Goal: Task Accomplishment & Management: Complete application form

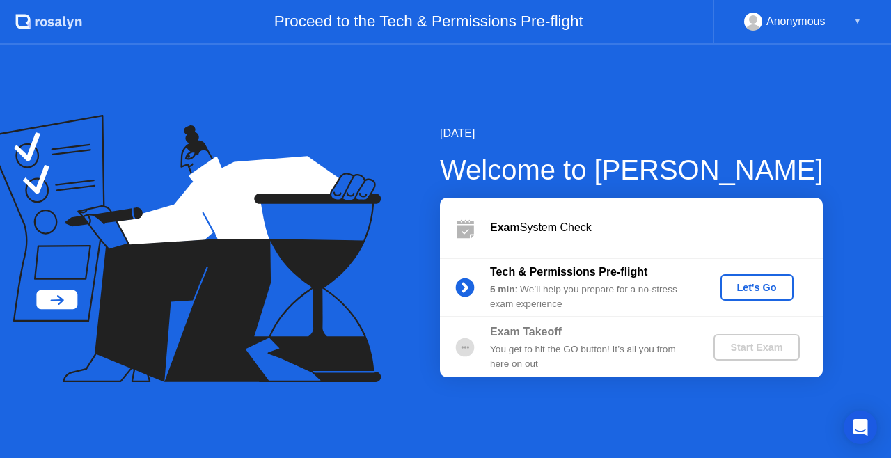
click at [773, 282] on div "Let's Go" at bounding box center [757, 287] width 62 height 11
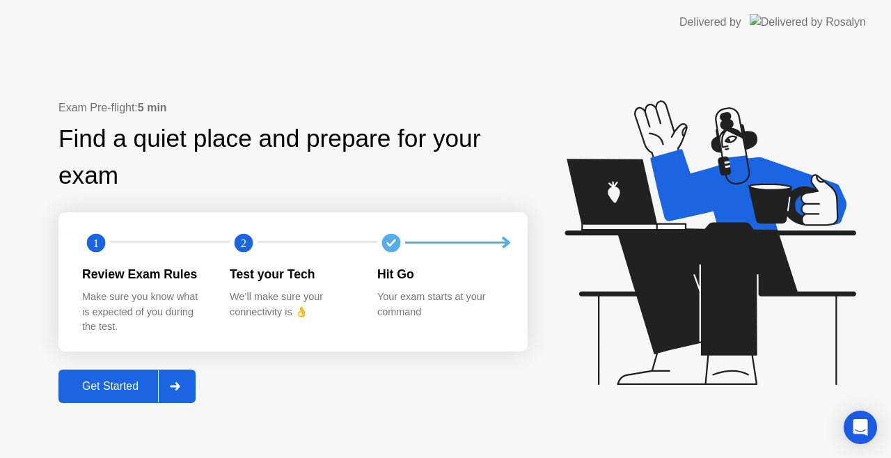
click at [105, 388] on div "Get Started" at bounding box center [110, 386] width 95 height 13
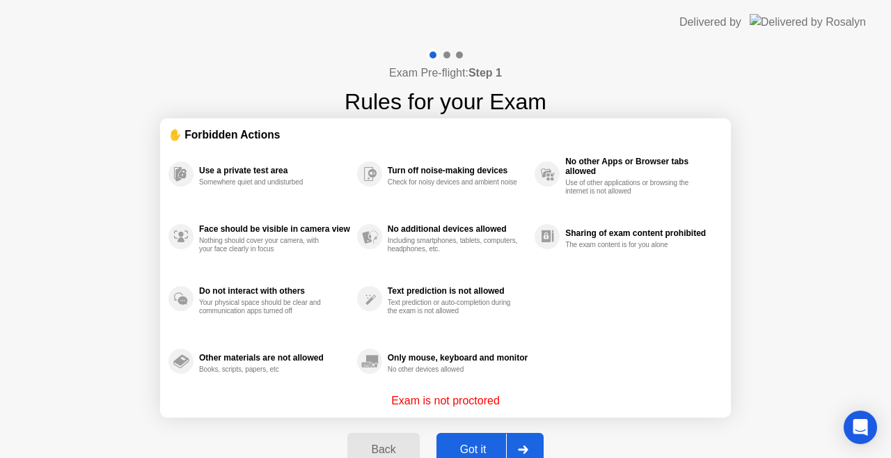
click at [464, 444] on div "Got it" at bounding box center [473, 450] width 65 height 13
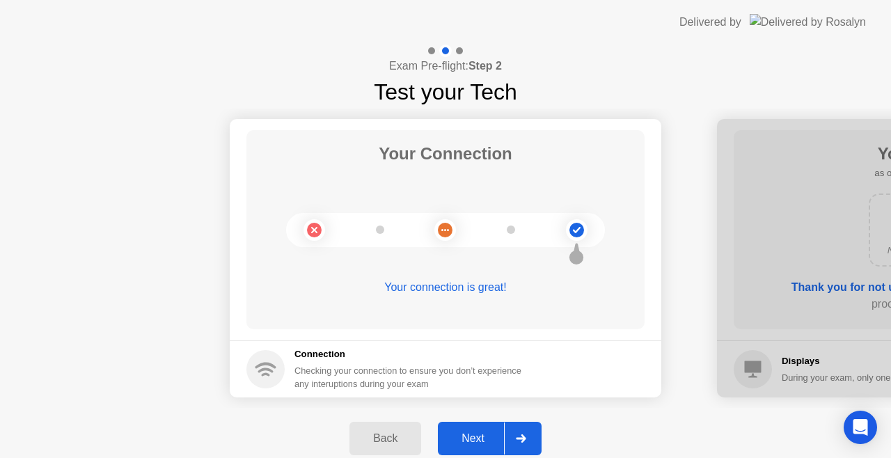
click at [482, 429] on button "Next" at bounding box center [490, 438] width 104 height 33
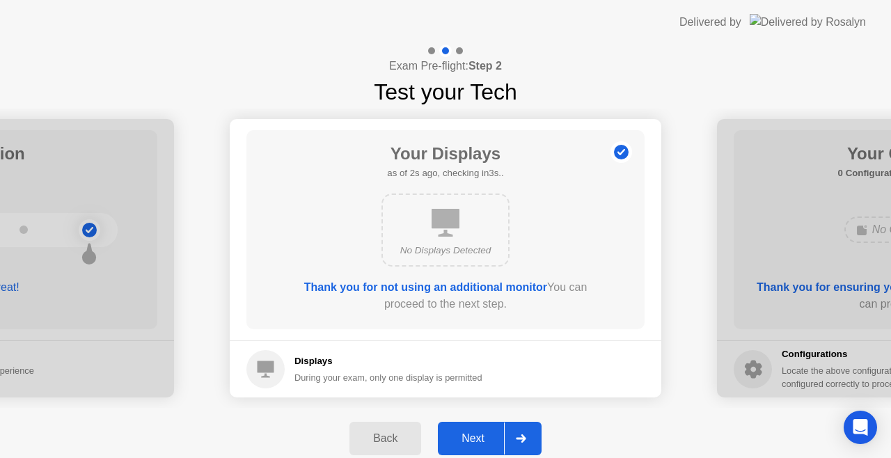
click at [486, 434] on div "Next" at bounding box center [473, 438] width 62 height 13
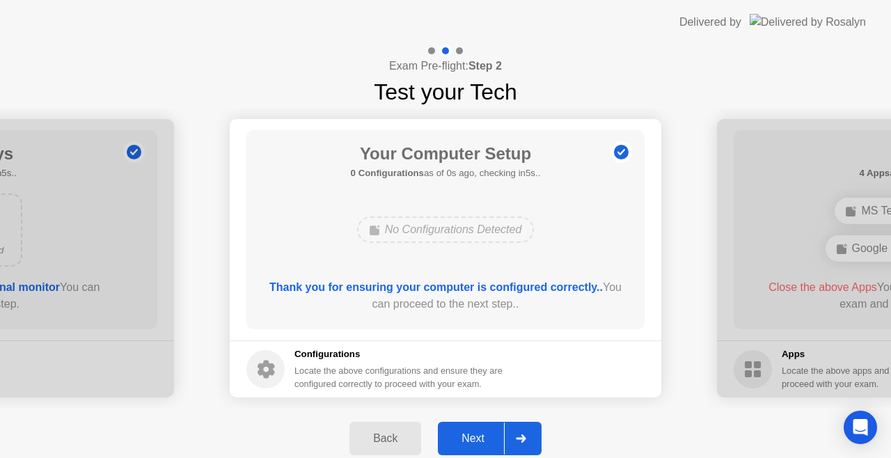
click at [486, 436] on div "Next" at bounding box center [473, 438] width 62 height 13
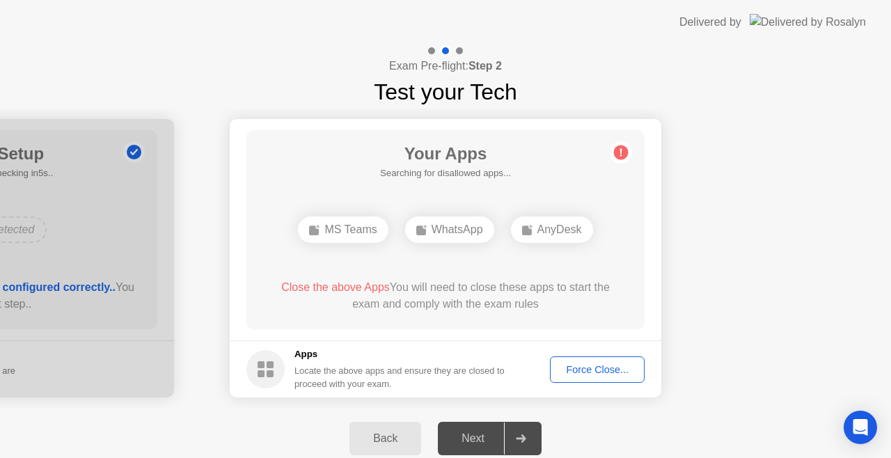
click at [577, 368] on div "Force Close..." at bounding box center [597, 369] width 85 height 11
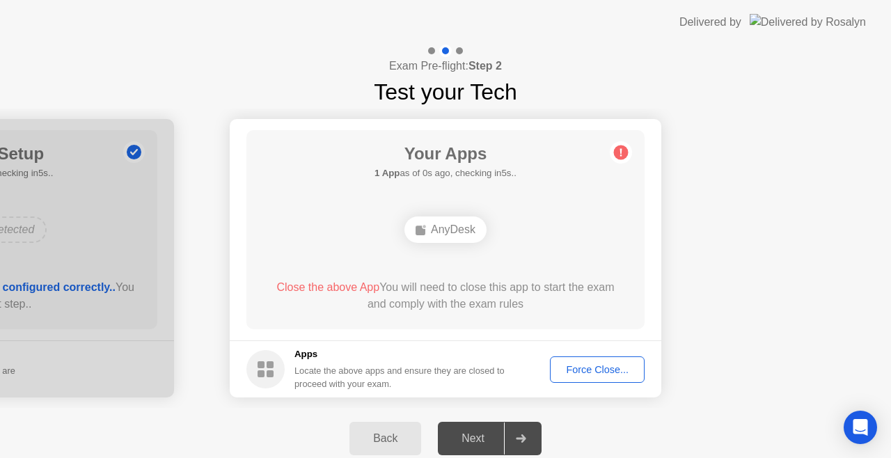
click at [597, 370] on div "Force Close..." at bounding box center [597, 369] width 85 height 11
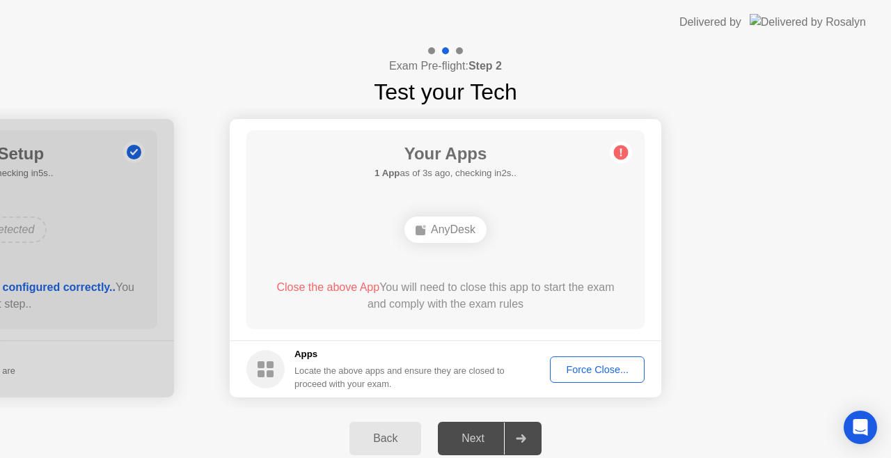
click at [611, 375] on div "Force Close..." at bounding box center [597, 369] width 85 height 11
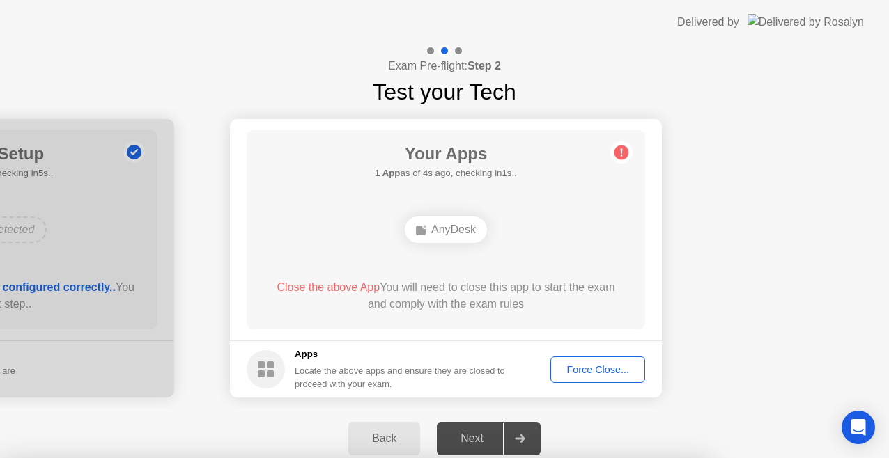
drag, startPoint x: 801, startPoint y: 269, endPoint x: 788, endPoint y: 273, distance: 13.9
click at [798, 457] on div at bounding box center [444, 458] width 889 height 0
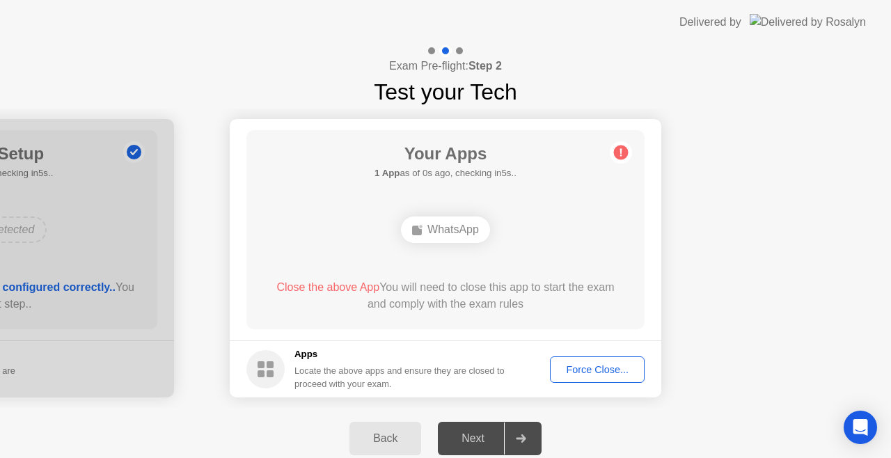
click at [585, 375] on div "Force Close..." at bounding box center [597, 369] width 85 height 11
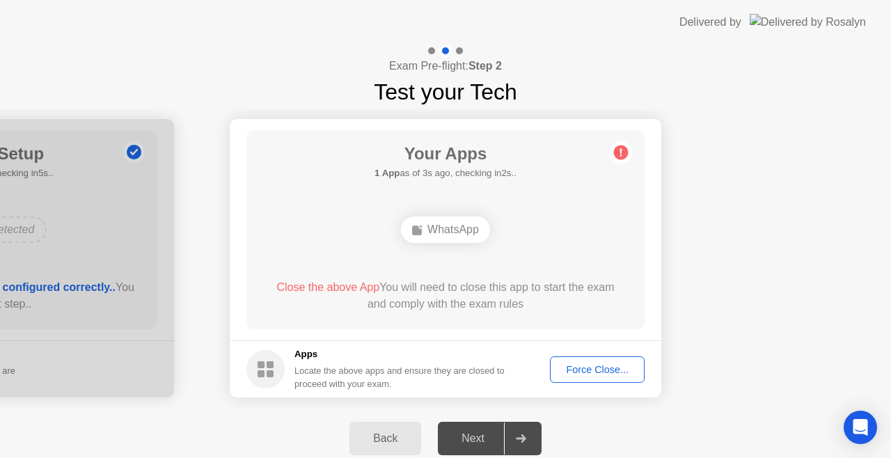
click at [345, 285] on span "Close the above App" at bounding box center [327, 287] width 103 height 12
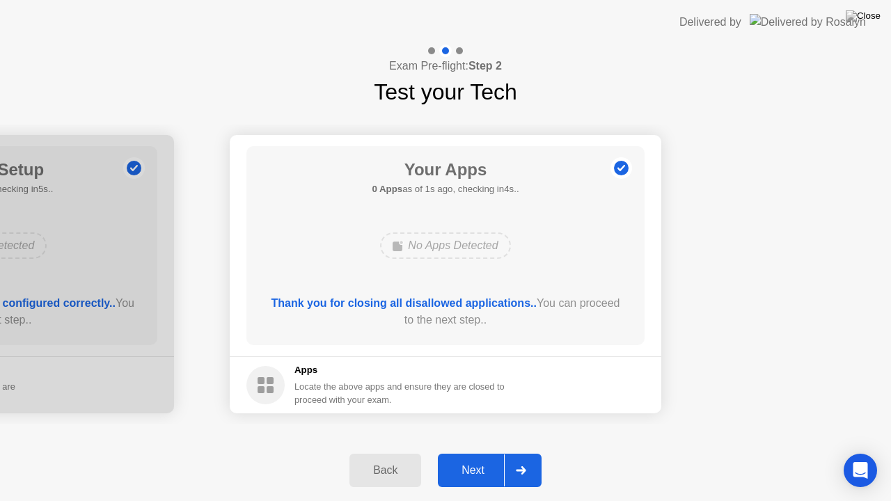
click at [482, 457] on div "Next" at bounding box center [473, 470] width 62 height 13
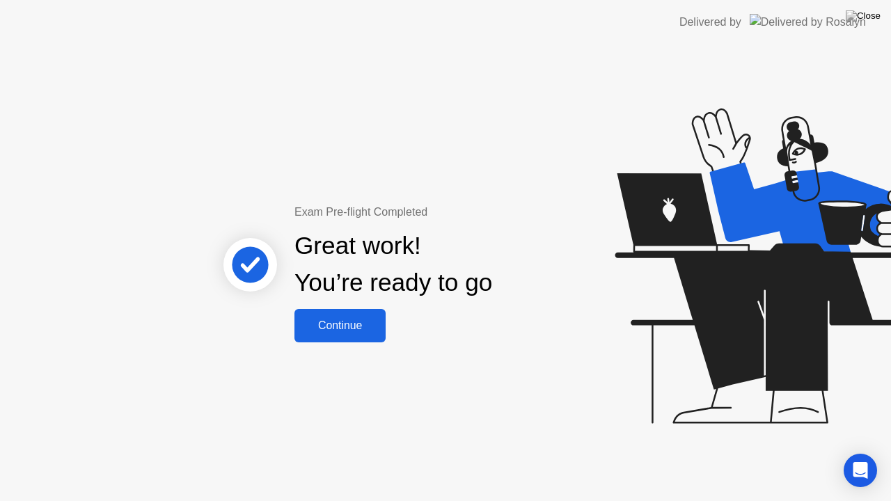
click at [371, 331] on div "Continue" at bounding box center [340, 326] width 83 height 13
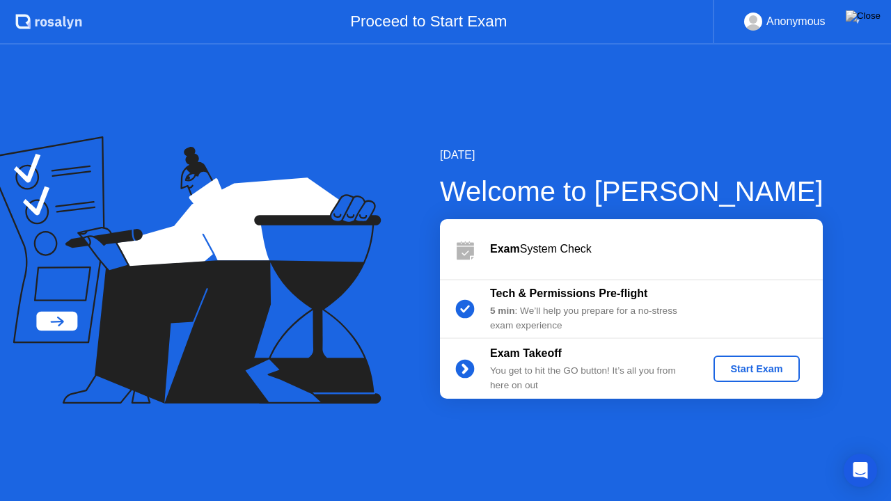
click at [393, 379] on div at bounding box center [198, 272] width 396 height 273
click at [745, 366] on div "Start Exam" at bounding box center [756, 368] width 75 height 11
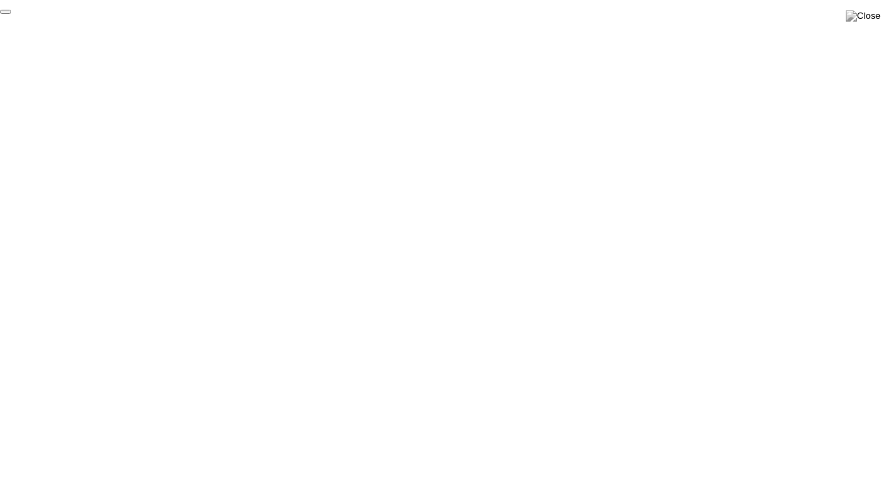
click div "End Proctoring Session"
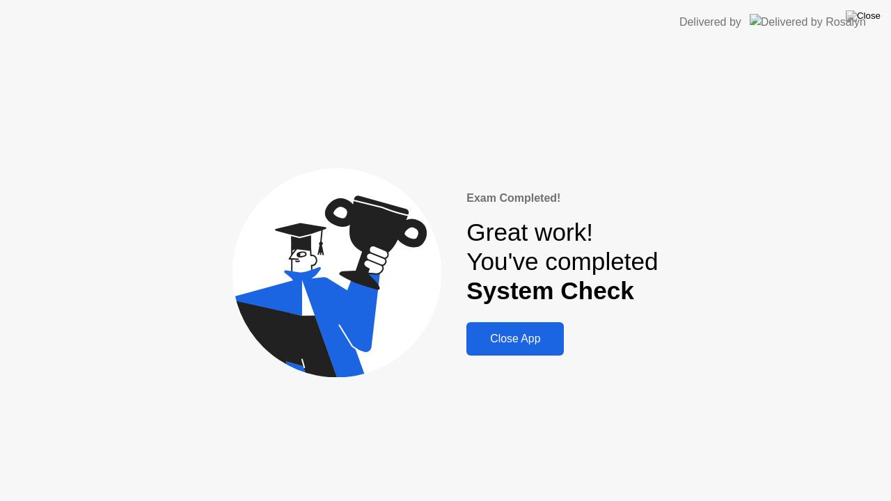
click at [522, 341] on div "Close App" at bounding box center [515, 339] width 89 height 13
